Goal: Navigation & Orientation: Understand site structure

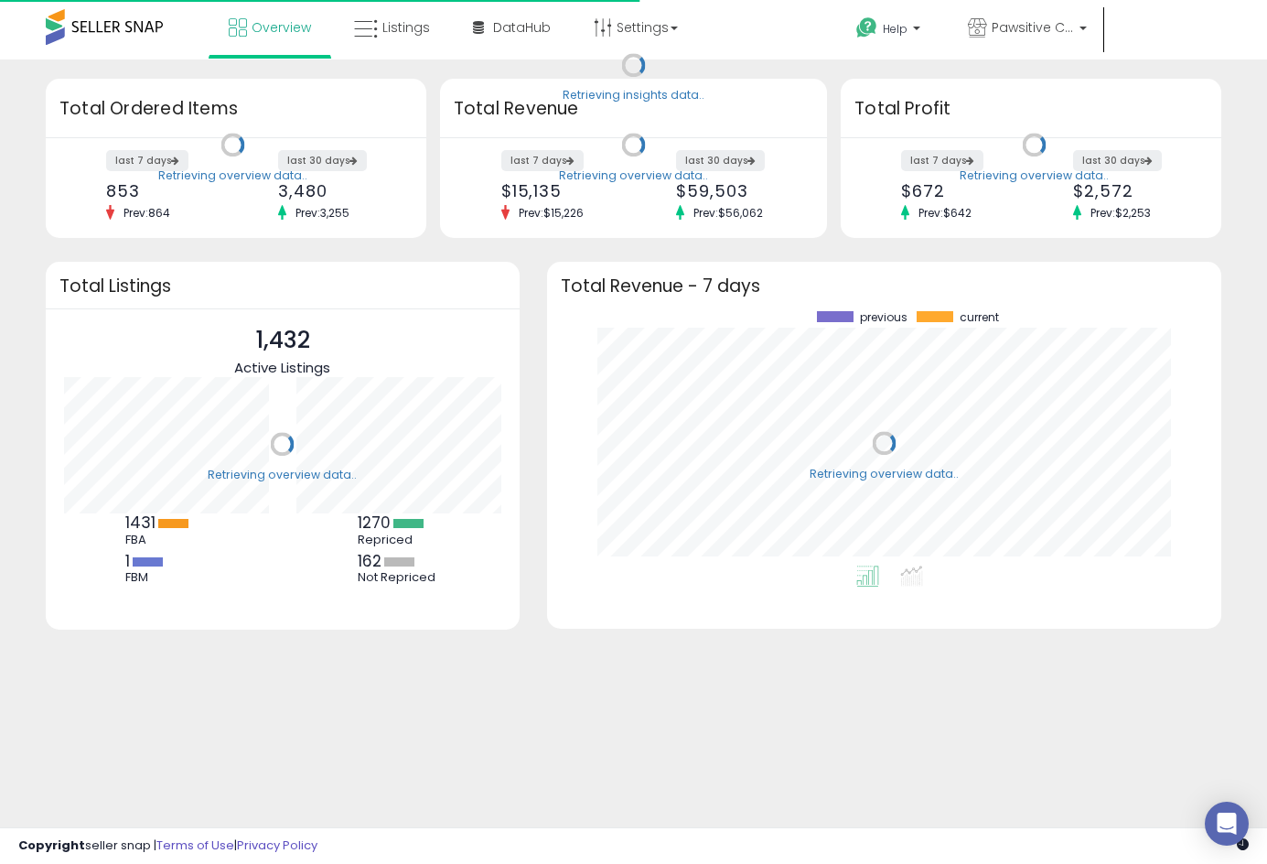
scroll to position [254, 638]
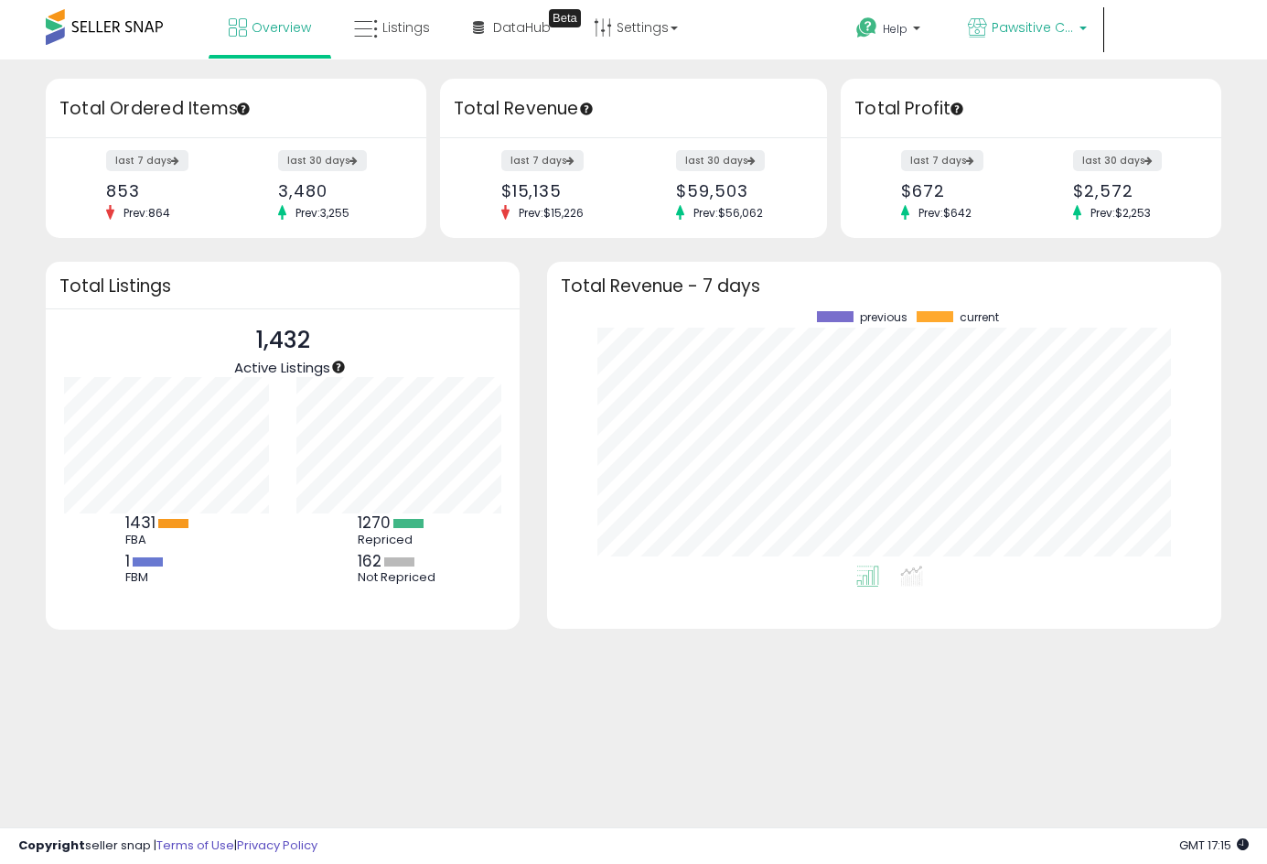
click at [1069, 21] on span "Pawsitive Catitude CA" at bounding box center [1033, 27] width 82 height 18
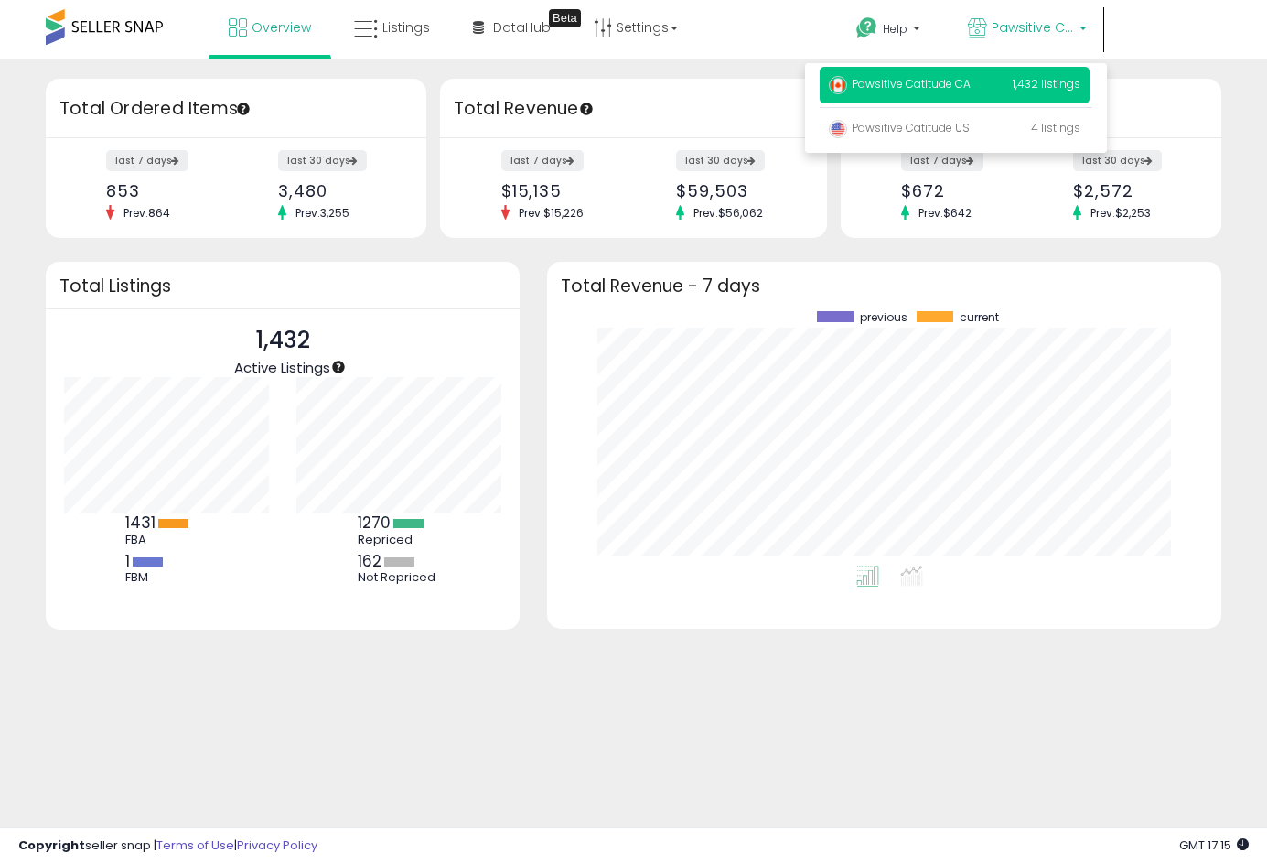
click at [934, 63] on span "Hi [PERSON_NAME]" at bounding box center [899, 72] width 69 height 18
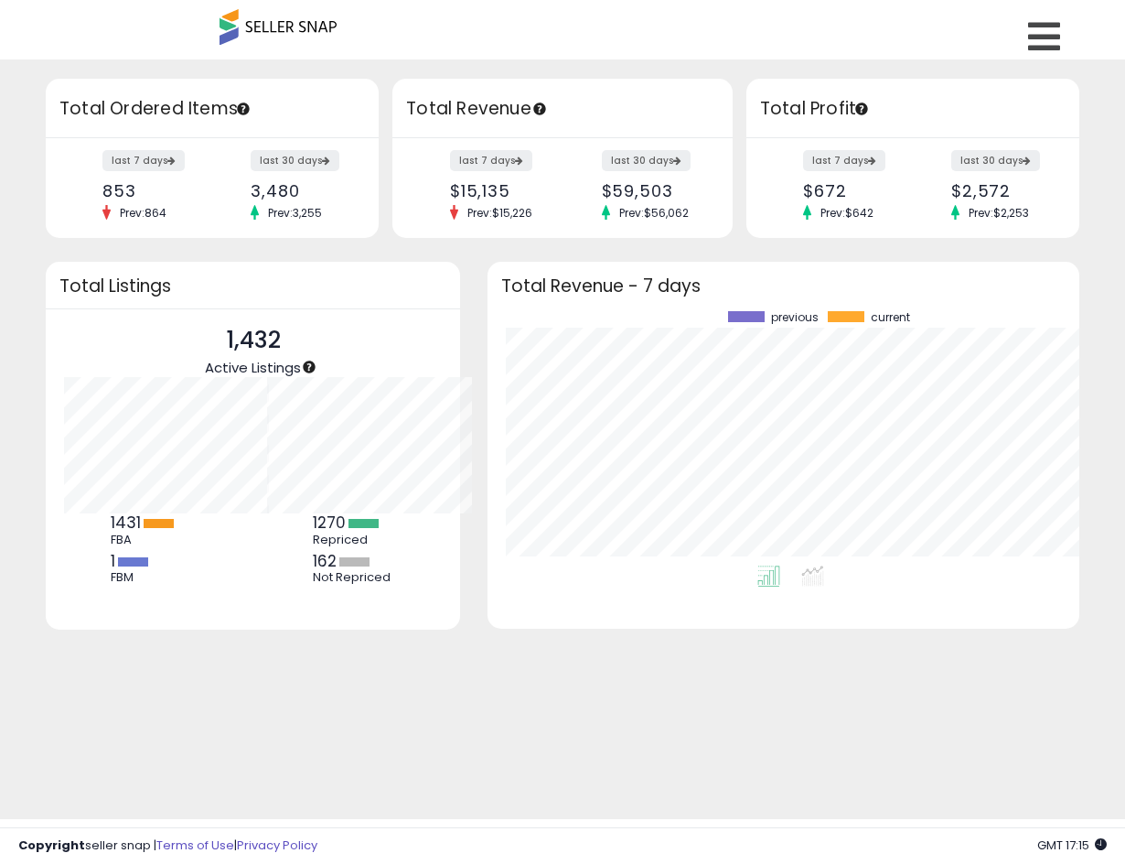
scroll to position [914556, 914545]
